Goal: Transaction & Acquisition: Purchase product/service

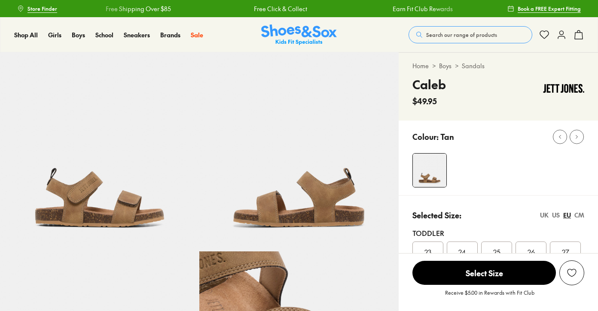
select select "*"
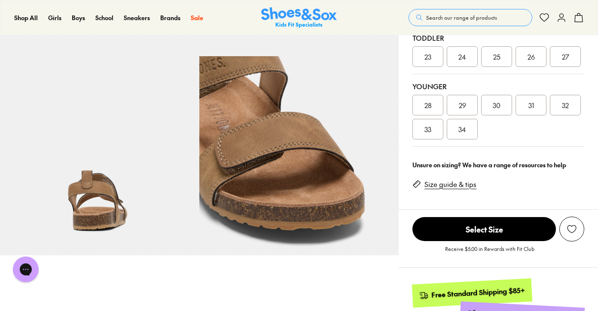
click at [436, 187] on link "Size guide & tips" at bounding box center [450, 184] width 52 height 9
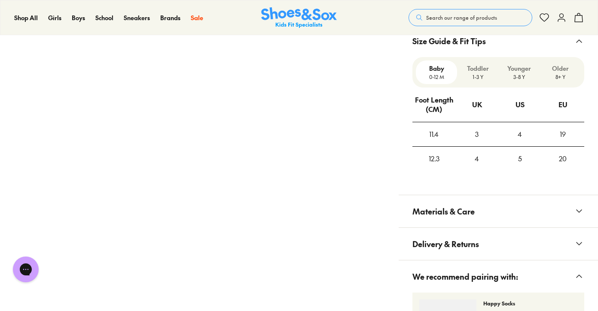
scroll to position [617, 0]
click at [522, 68] on p "Younger" at bounding box center [518, 69] width 34 height 9
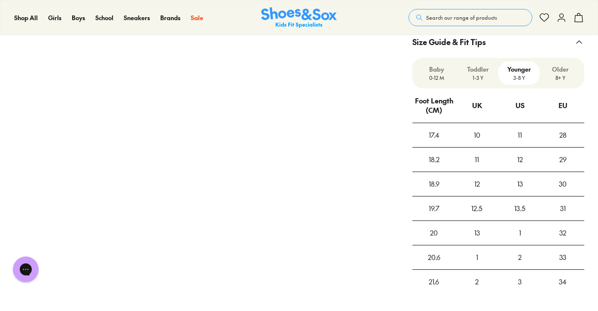
click at [561, 70] on p "Older" at bounding box center [560, 69] width 34 height 9
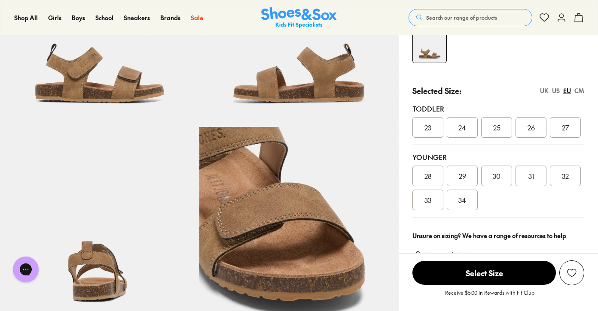
scroll to position [124, 0]
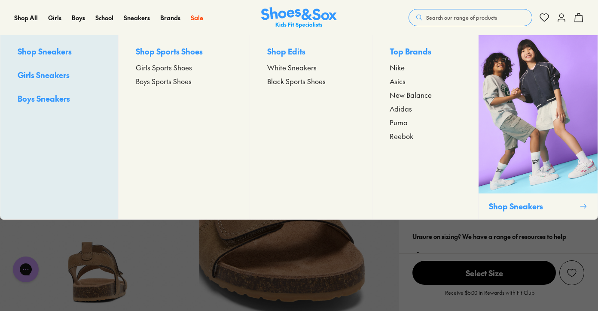
scroll to position [195, 0]
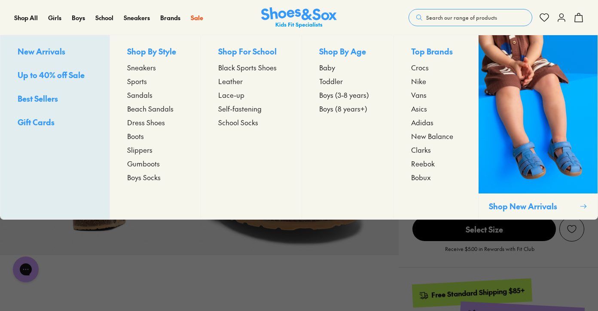
click at [149, 107] on span "Beach Sandals" at bounding box center [150, 108] width 46 height 10
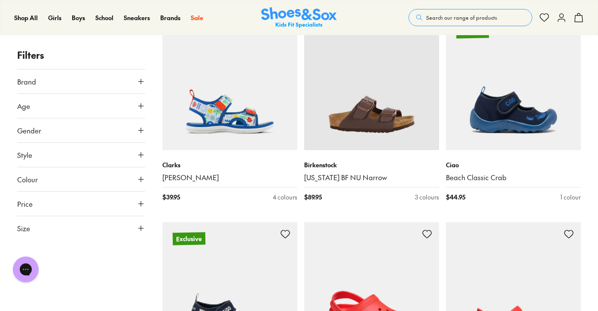
scroll to position [1402, 0]
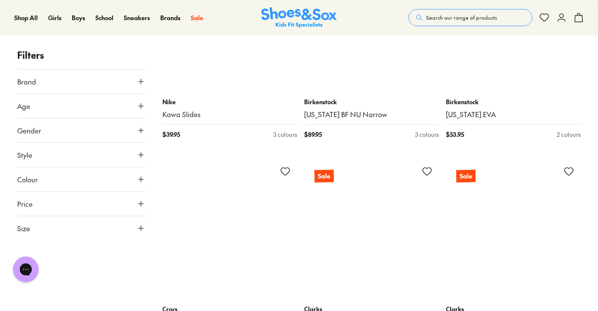
scroll to position [3338, 0]
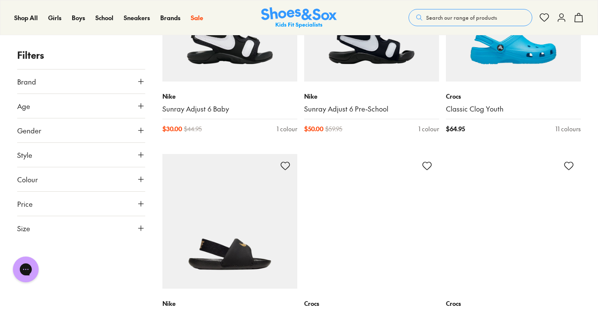
scroll to position [4391, 0]
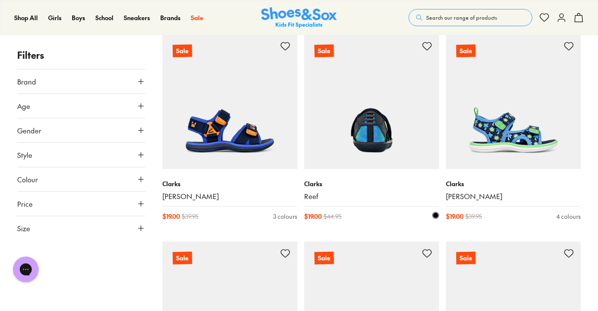
type input "***"
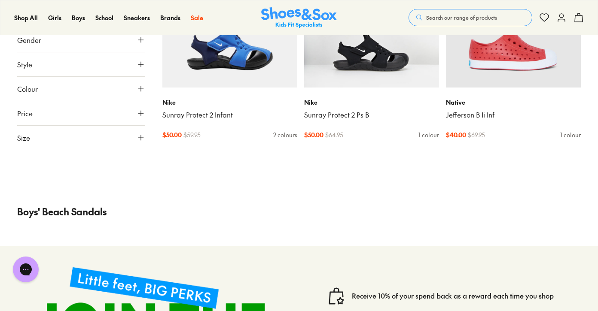
scroll to position [5821, 0]
